Goal: Download file/media

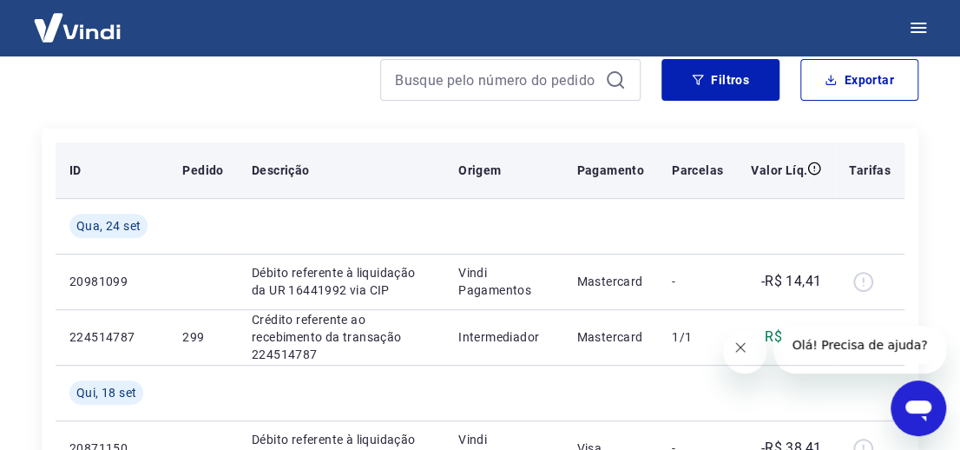
scroll to position [236, 0]
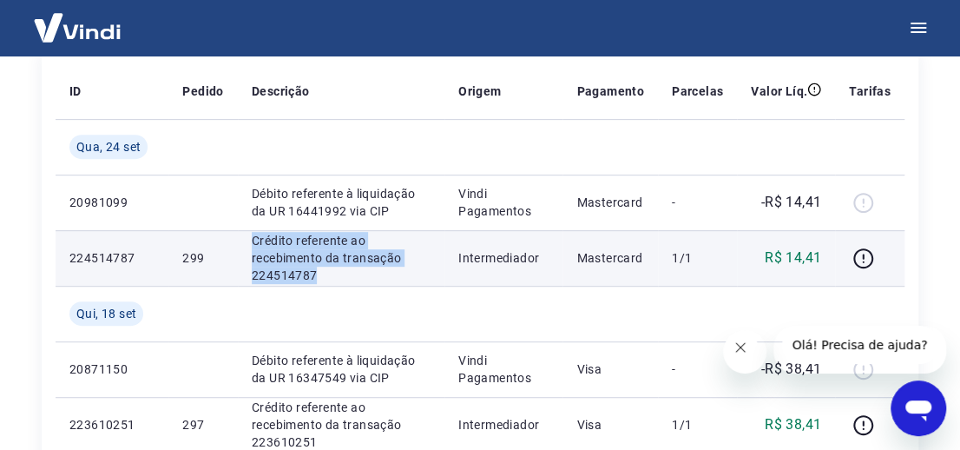
drag, startPoint x: 249, startPoint y: 241, endPoint x: 313, endPoint y: 276, distance: 73.0
click at [313, 276] on td "Crédito referente ao recebimento da transação 224514787" at bounding box center [341, 258] width 207 height 56
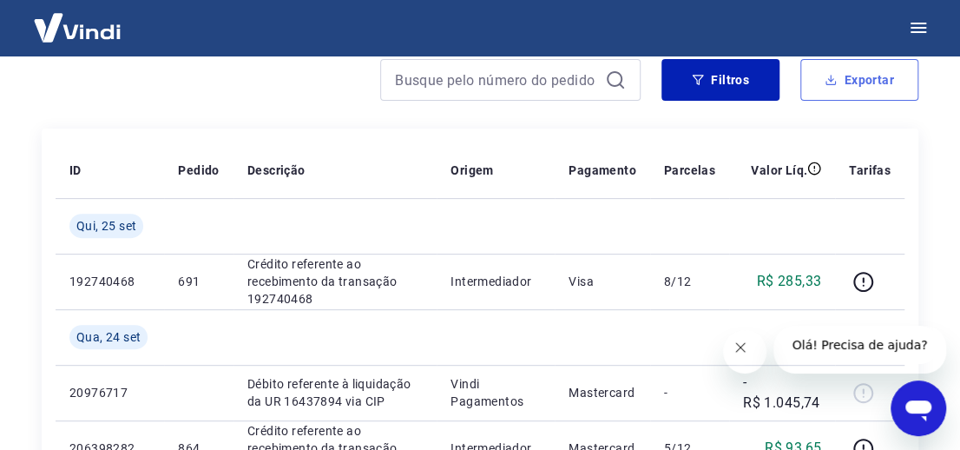
click at [847, 80] on button "Exportar" at bounding box center [860, 80] width 118 height 42
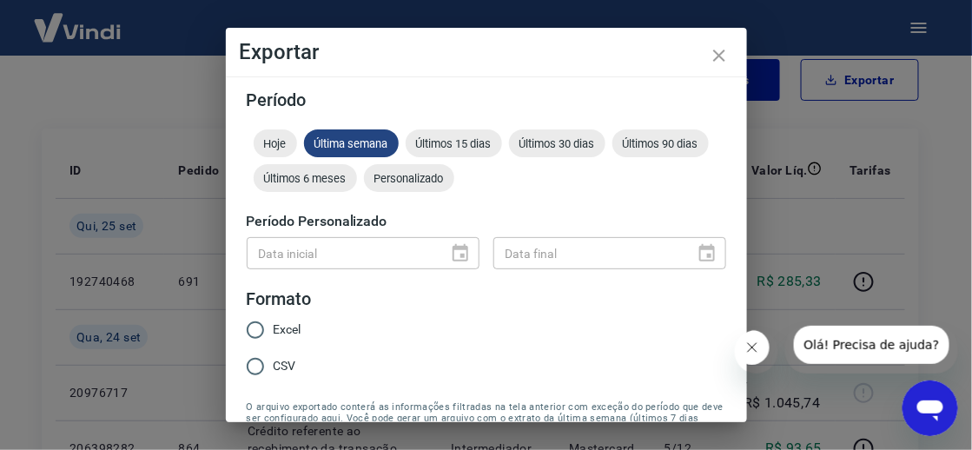
click at [250, 329] on input "Excel" at bounding box center [255, 330] width 36 height 36
radio input "true"
click at [285, 142] on span "Hoje" at bounding box center [275, 143] width 43 height 13
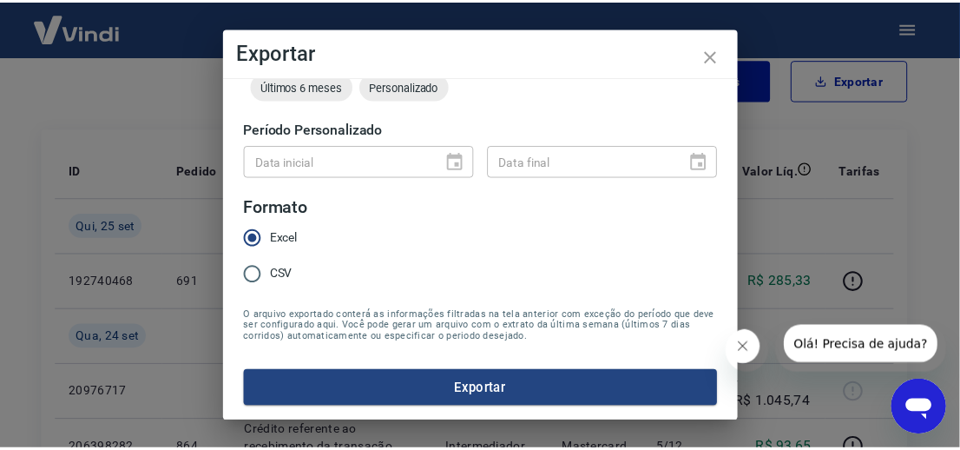
scroll to position [108, 0]
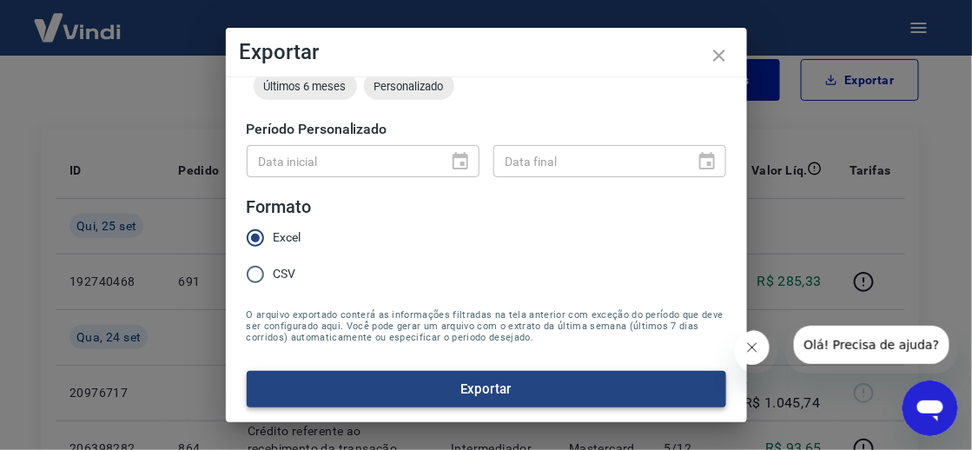
click at [532, 386] on button "Exportar" at bounding box center [486, 389] width 479 height 36
